Goal: Task Accomplishment & Management: Manage account settings

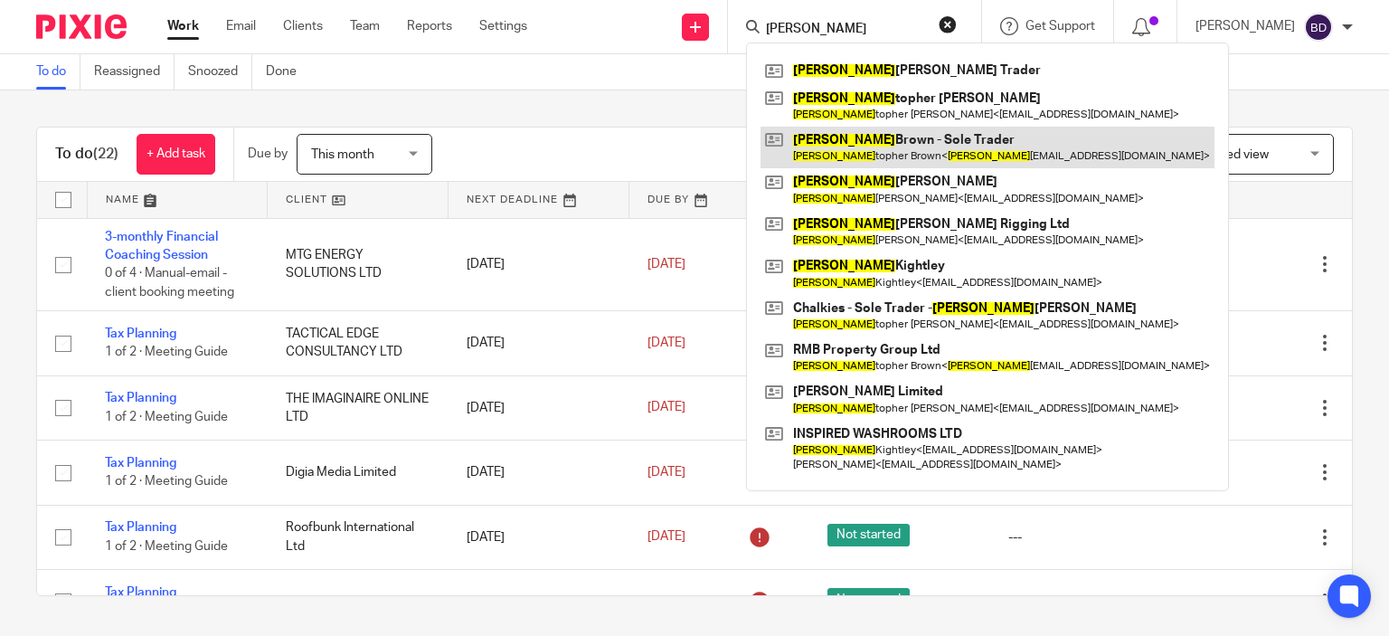
type input "[PERSON_NAME]"
click at [912, 154] on link at bounding box center [988, 148] width 454 height 42
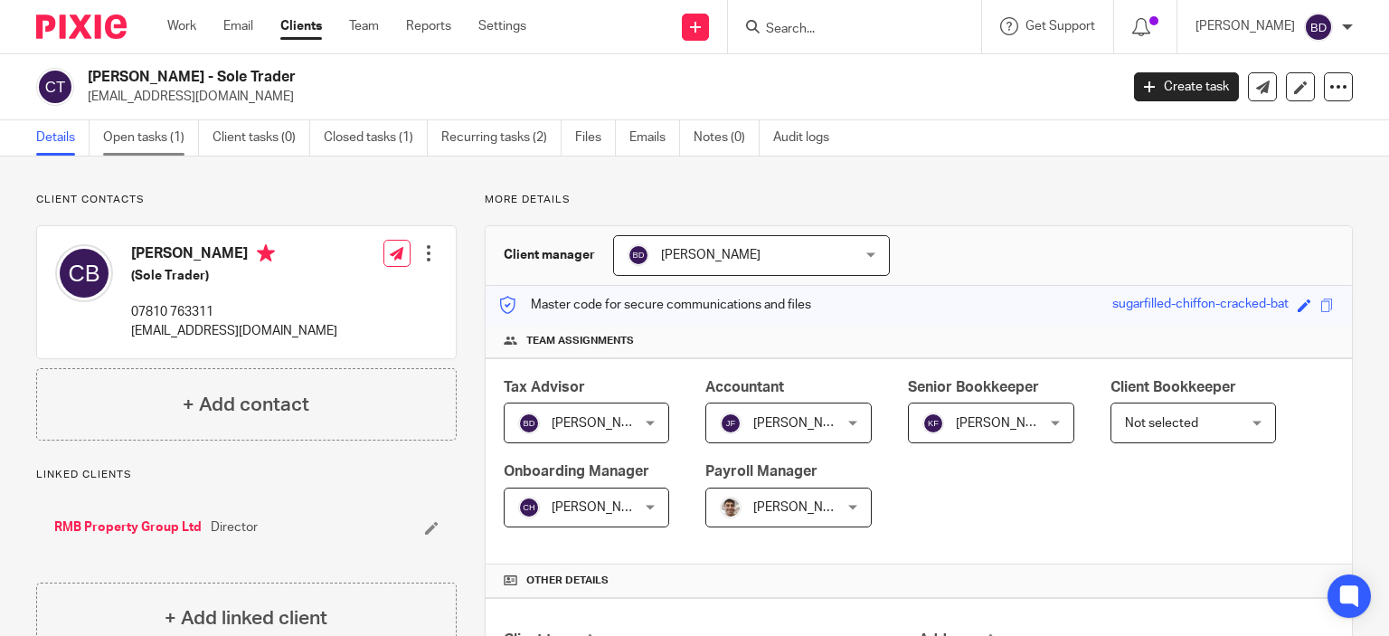
click at [137, 138] on link "Open tasks (1)" at bounding box center [151, 137] width 96 height 35
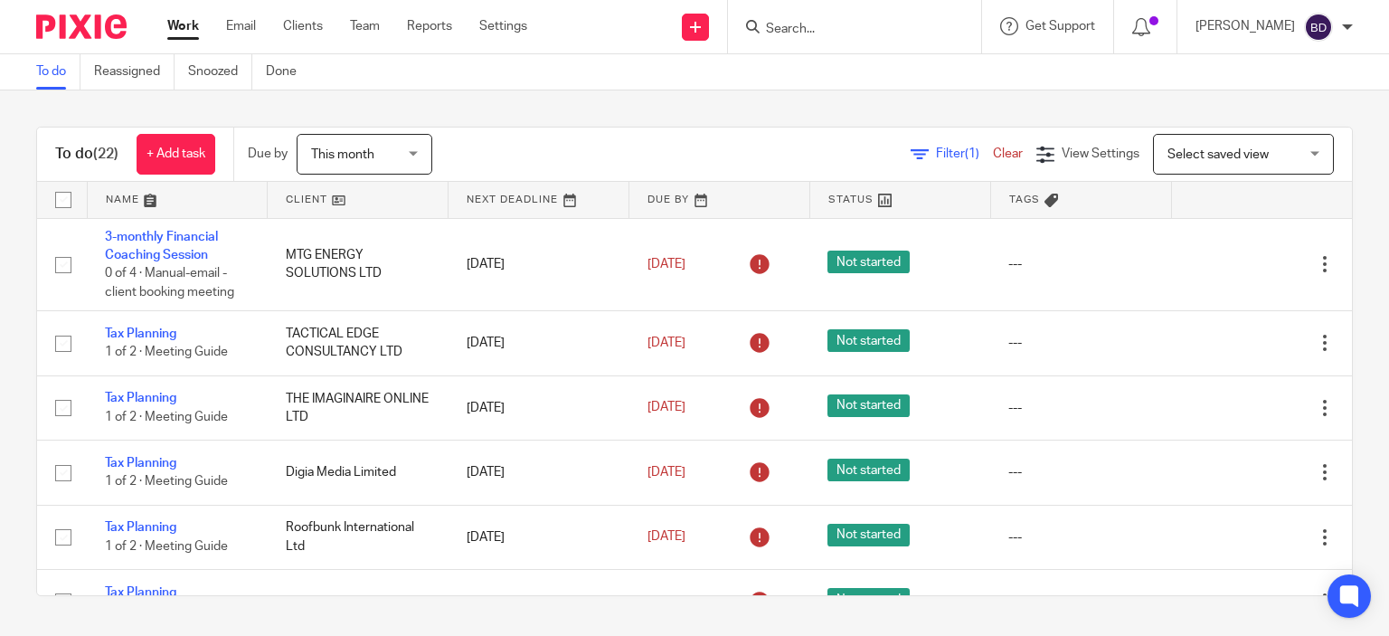
click at [781, 32] on input "Search" at bounding box center [845, 30] width 163 height 16
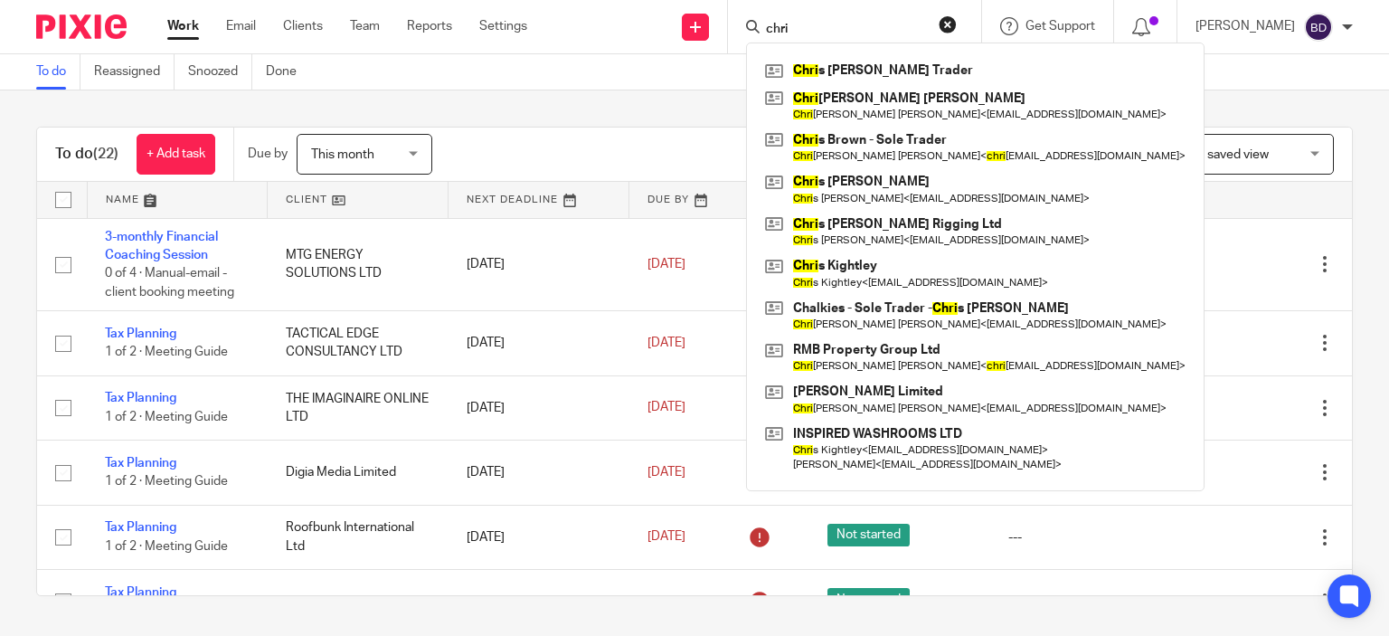
type input "chri"
click at [865, 79] on link at bounding box center [976, 70] width 430 height 27
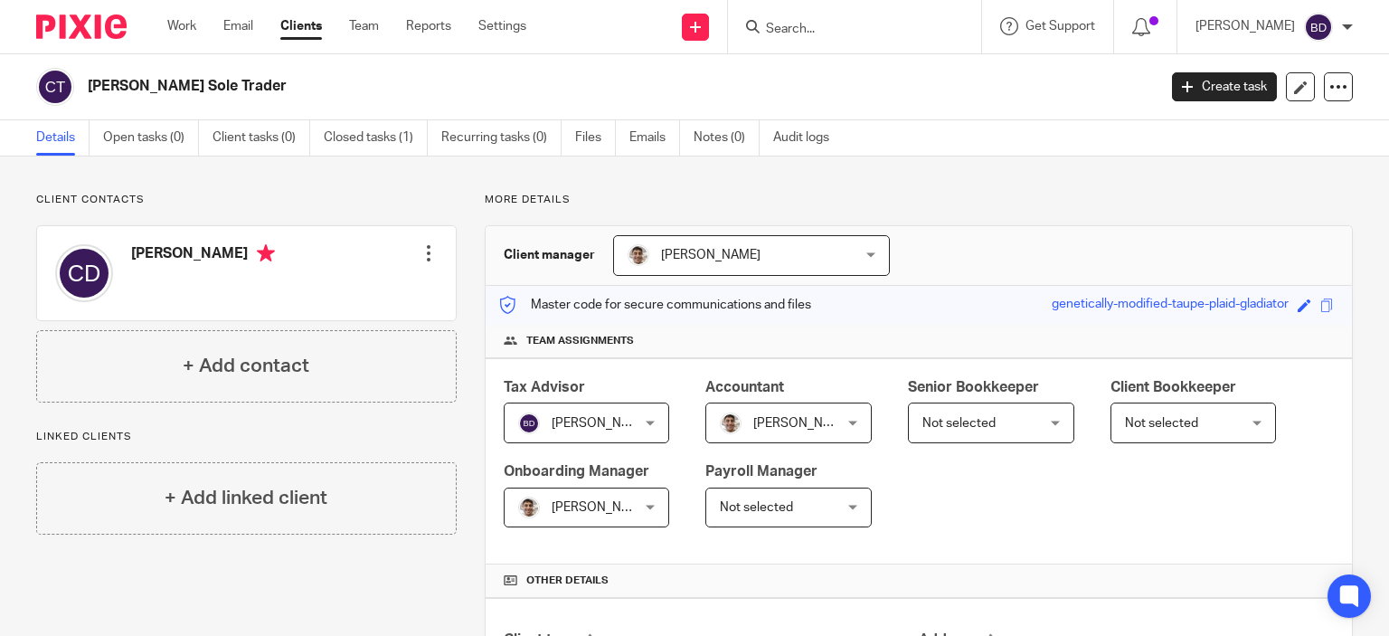
click at [868, 28] on input "Search" at bounding box center [845, 30] width 163 height 16
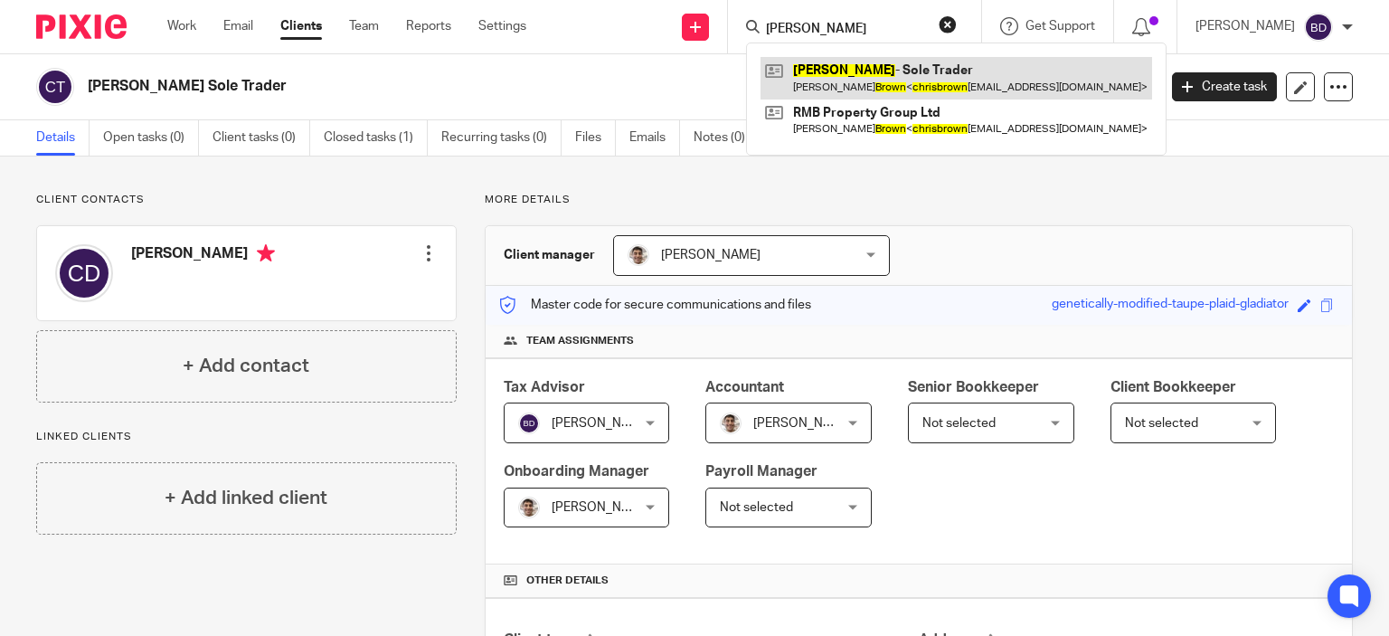
type input "[PERSON_NAME]"
click at [865, 63] on link at bounding box center [957, 78] width 392 height 42
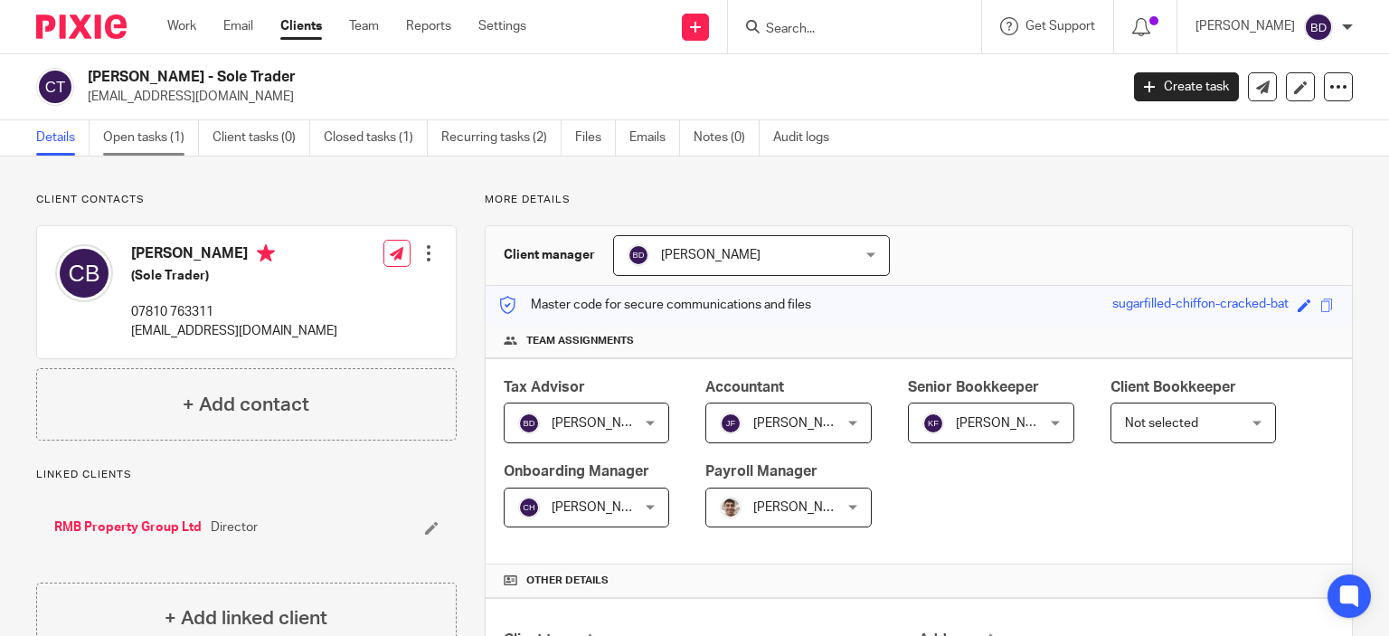
click at [148, 136] on link "Open tasks (1)" at bounding box center [151, 137] width 96 height 35
